Goal: Task Accomplishment & Management: Use online tool/utility

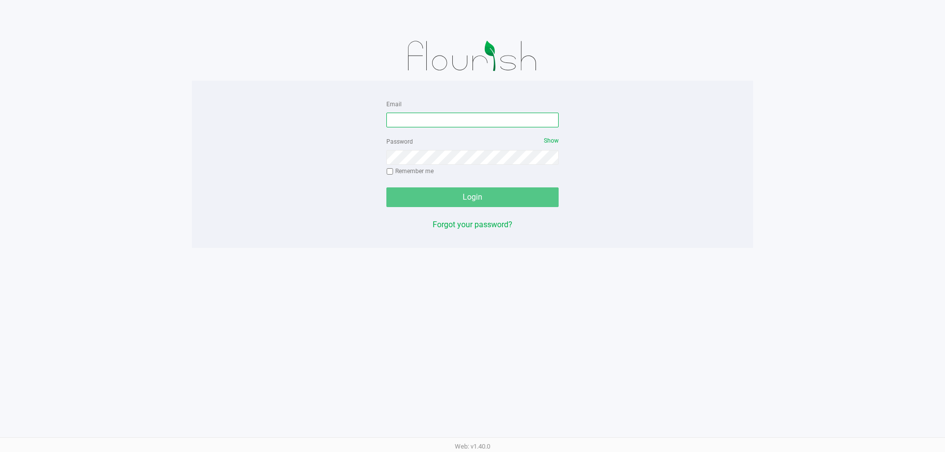
click at [505, 116] on input "Email" at bounding box center [472, 120] width 172 height 15
type input "[EMAIL_ADDRESS][DOMAIN_NAME]"
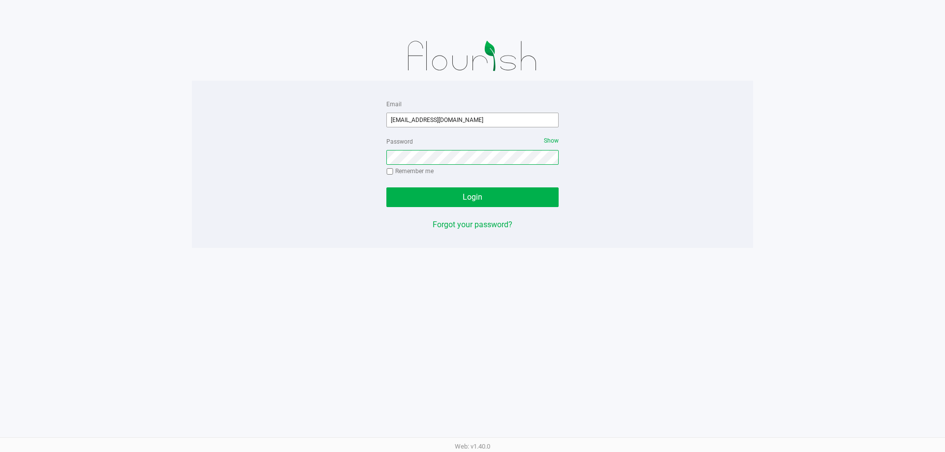
click at [386, 187] on button "Login" at bounding box center [472, 197] width 172 height 20
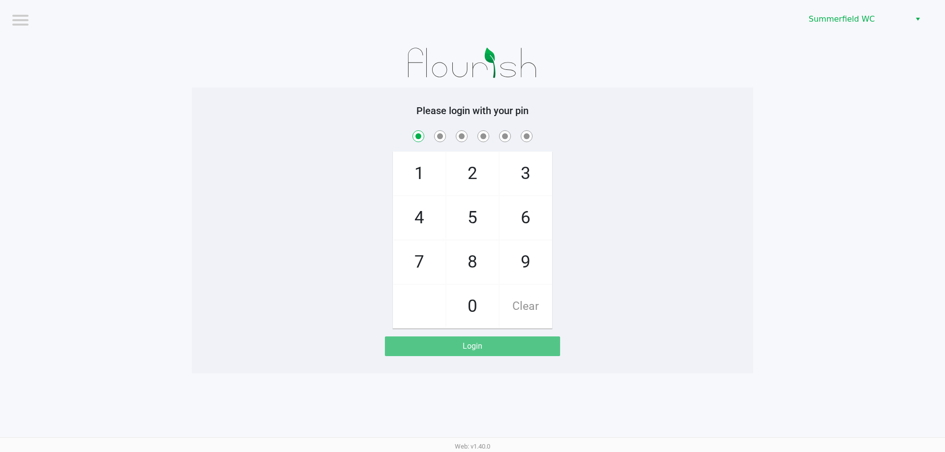
checkbox input "true"
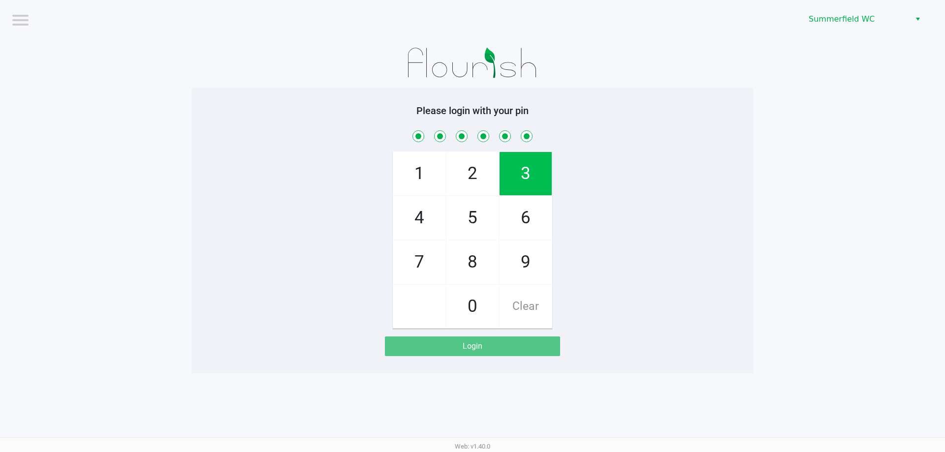
checkbox input "true"
